Goal: Book appointment/travel/reservation

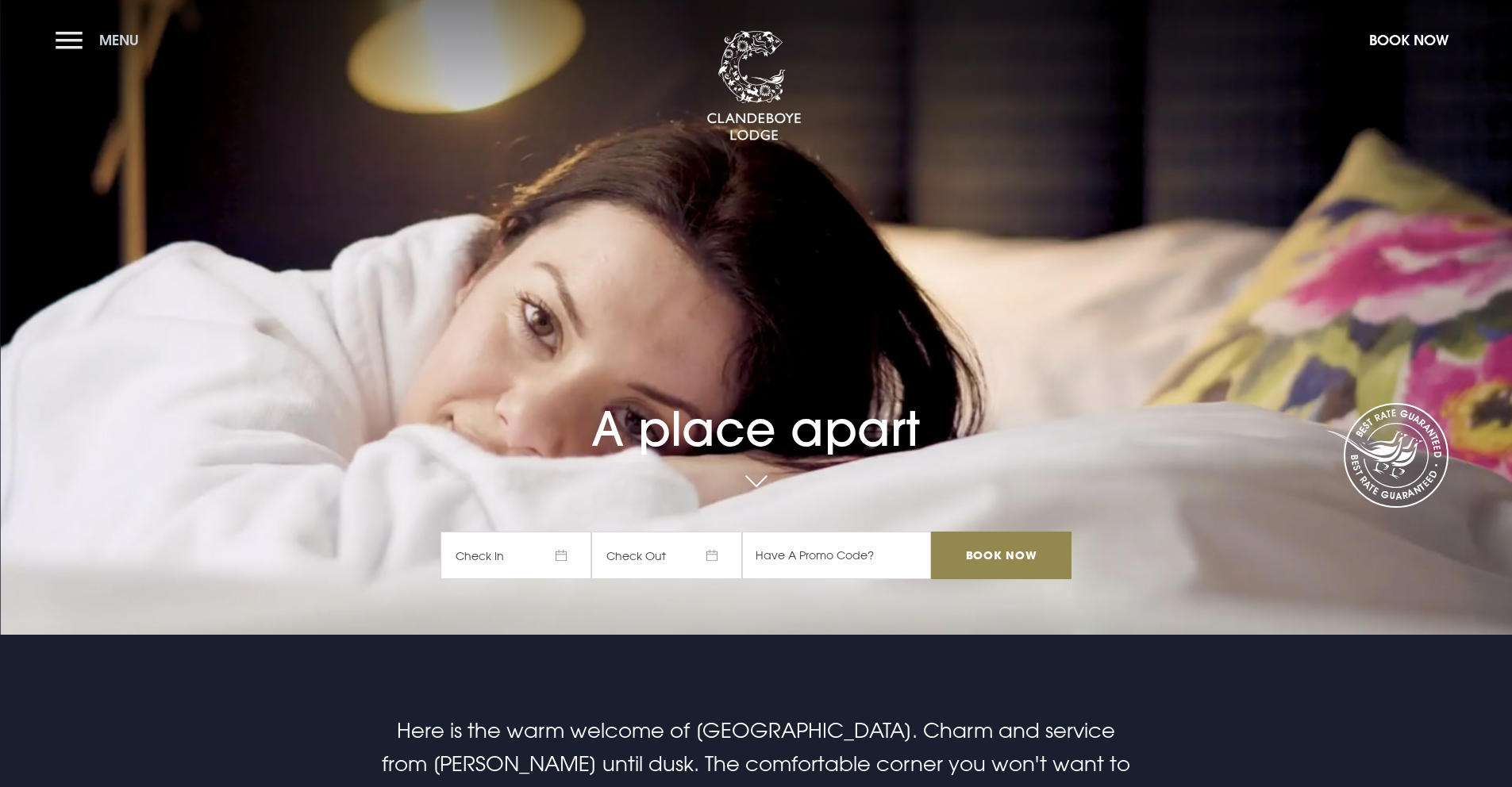
click at [84, 54] on button "Menu" at bounding box center [101, 40] width 91 height 34
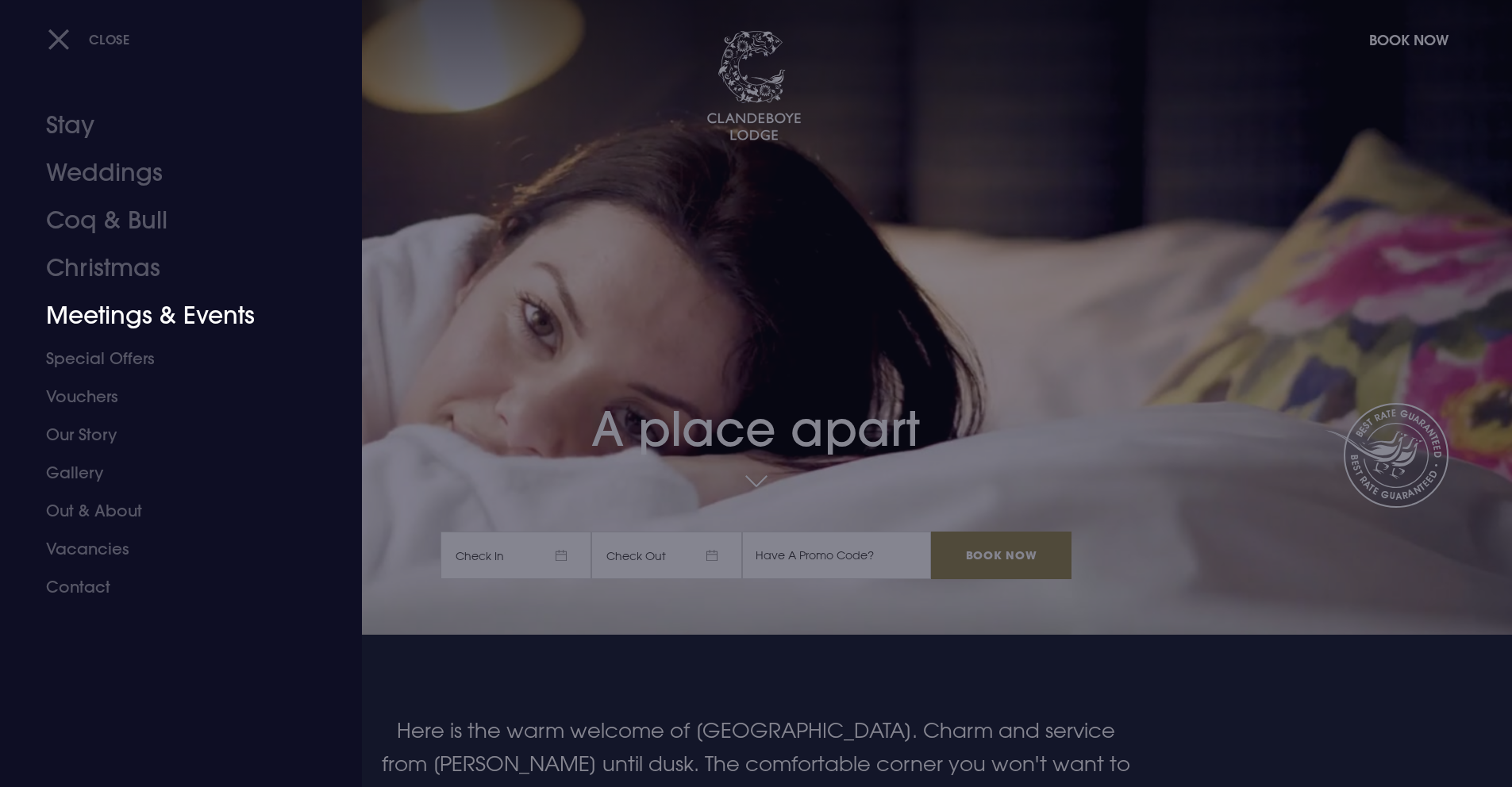
click at [124, 304] on link "Meetings & Events" at bounding box center [171, 315] width 250 height 47
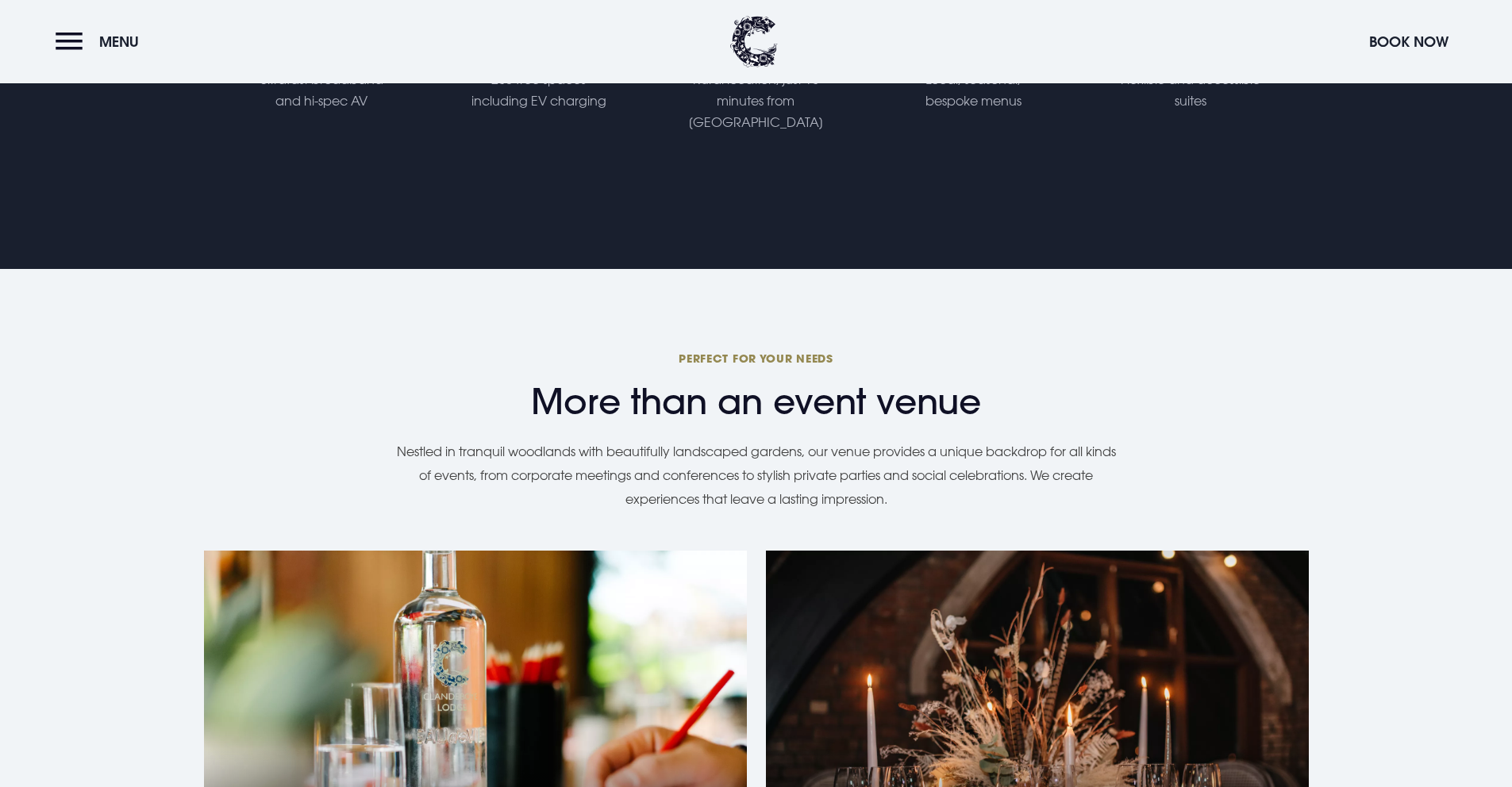
scroll to position [1248, 0]
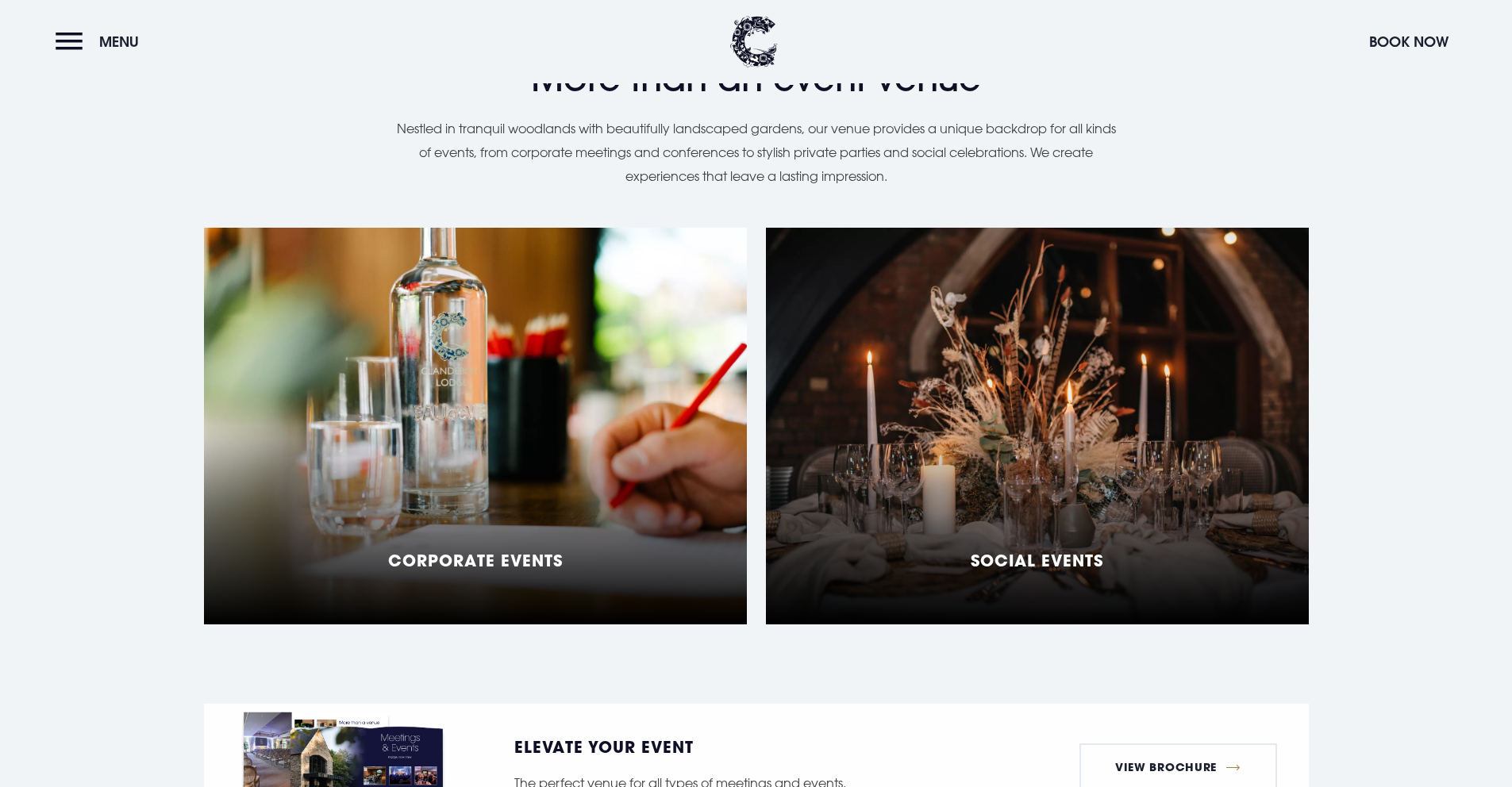
click at [412, 410] on div "Corporate Events" at bounding box center [476, 426] width 543 height 397
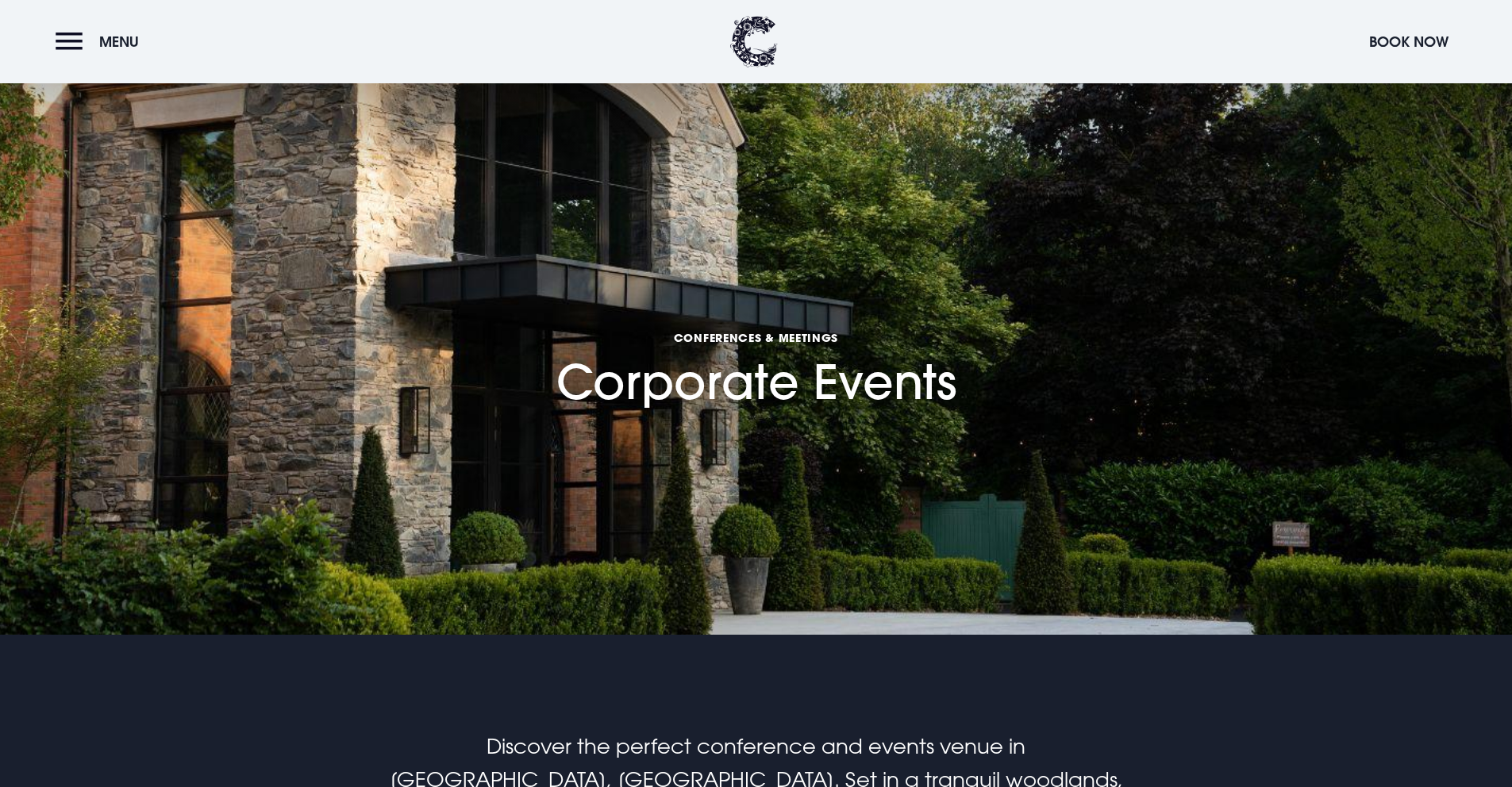
scroll to position [759, 0]
